Goal: Task Accomplishment & Management: Manage account settings

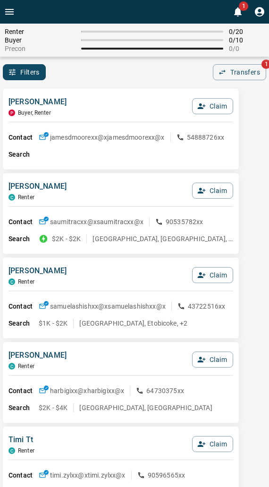
click at [117, 104] on div "[PERSON_NAME] [PERSON_NAME], Renter Claim" at bounding box center [120, 108] width 225 height 25
click at [93, 105] on div "[PERSON_NAME] [PERSON_NAME], Renter Claim" at bounding box center [120, 108] width 225 height 25
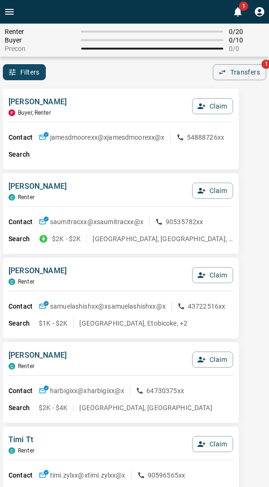
click at [99, 71] on div "Filters 0 Transfers 1" at bounding box center [134, 72] width 269 height 16
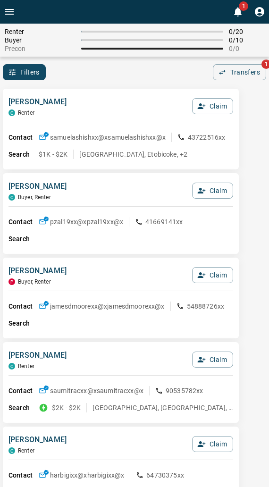
click at [98, 71] on div "Filters 0 Transfers 1" at bounding box center [134, 72] width 269 height 16
click at [124, 93] on div "[PERSON_NAME] C Renter Claim Contact samuelashishxx@x samuelashishxx@x 43722516…" at bounding box center [121, 129] width 236 height 81
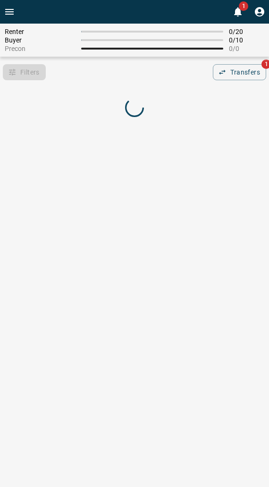
click at [59, 67] on div "Filters 0 Transfers 1" at bounding box center [134, 72] width 269 height 16
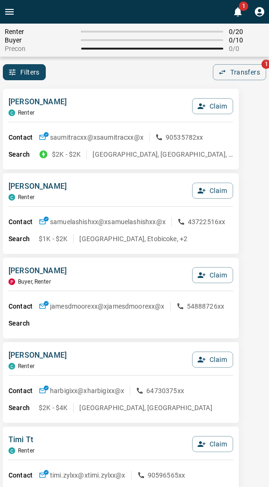
click at [74, 66] on div "Filters 0 Transfers 1" at bounding box center [134, 72] width 269 height 16
click at [74, 93] on div "[PERSON_NAME] C Renter Claim Contact saumitracxx@x saumitracxx@x 90535782xx Sea…" at bounding box center [121, 129] width 236 height 81
click at [142, 96] on div "[PERSON_NAME] C Renter Claim" at bounding box center [120, 108] width 225 height 25
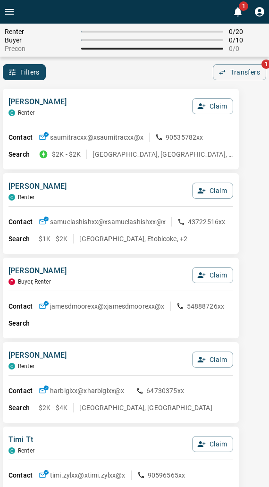
click at [134, 64] on div "Filters 0 Transfers 1" at bounding box center [134, 72] width 269 height 16
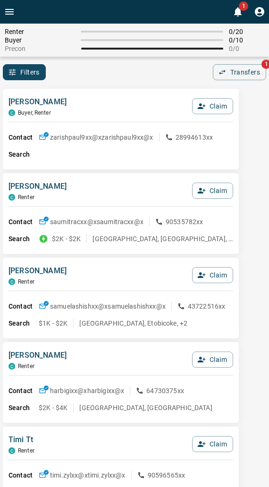
click at [130, 59] on div "Renter 0 / 20 Buyer 0 / 10 Precon 0 / 0 Filters 0 Transfers 1" at bounding box center [134, 52] width 269 height 57
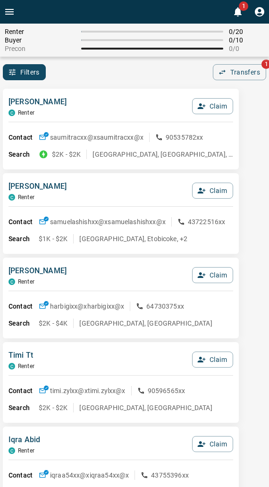
click at [161, 55] on div "Renter 0 / 20 Buyer 0 / 10 Precon 0 / 0" at bounding box center [134, 40] width 269 height 33
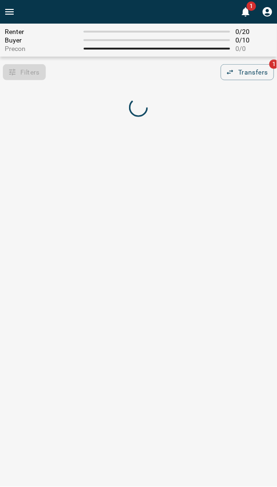
click at [166, 81] on div "Renter 0 / 20 Buyer 0 / 10 Precon 0 / 0 Filters 0 Transfers 1" at bounding box center [138, 77] width 277 height 107
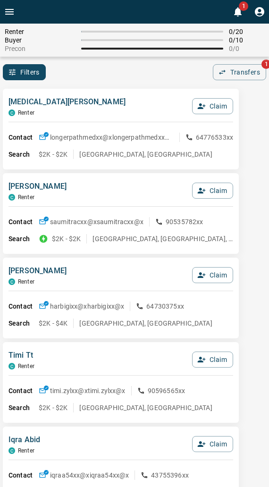
click at [128, 91] on div "[MEDICAL_DATA][PERSON_NAME] C Renter Claim Contact longerpathmedxx@x longerpath…" at bounding box center [121, 129] width 236 height 81
click at [127, 98] on div "[MEDICAL_DATA][PERSON_NAME] C Renter Claim" at bounding box center [120, 108] width 225 height 25
drag, startPoint x: 138, startPoint y: 36, endPoint x: 118, endPoint y: 60, distance: 30.8
click at [138, 37] on div "Buyer 0 / 10" at bounding box center [135, 40] width 260 height 8
click at [103, 74] on div "Filters 0 Transfers 1" at bounding box center [134, 72] width 269 height 16
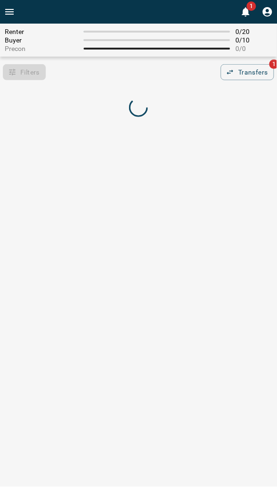
click at [100, 74] on div "Filters 0 Transfers 1" at bounding box center [138, 72] width 277 height 16
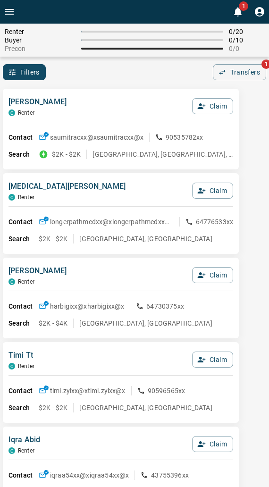
click at [100, 74] on div "Filters 0 Transfers 1" at bounding box center [134, 72] width 269 height 16
click at [81, 72] on div "Filters 0 Transfers 1" at bounding box center [134, 72] width 269 height 16
click at [117, 92] on div "[PERSON_NAME] C Renter Claim Contact saumitracxx@x saumitracxx@x 90535782xx Sea…" at bounding box center [121, 129] width 236 height 81
click at [132, 58] on div "Renter 0 / 20 Buyer 0 / 10 Precon 0 / 0 Filters 0 Transfers 1" at bounding box center [134, 52] width 269 height 57
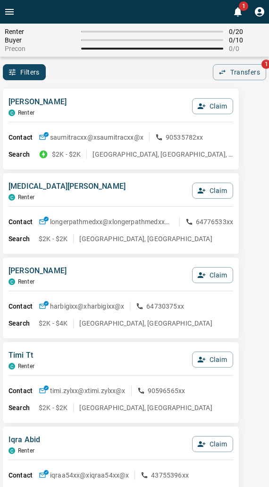
click at [136, 74] on div "Filters 0 Transfers 1" at bounding box center [134, 72] width 269 height 16
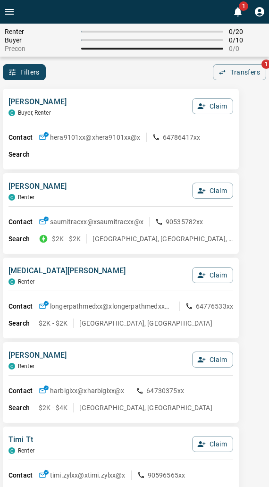
click at [115, 97] on div "[PERSON_NAME], Renter Claim" at bounding box center [120, 108] width 225 height 25
